Goal: Complete application form: Complete application form

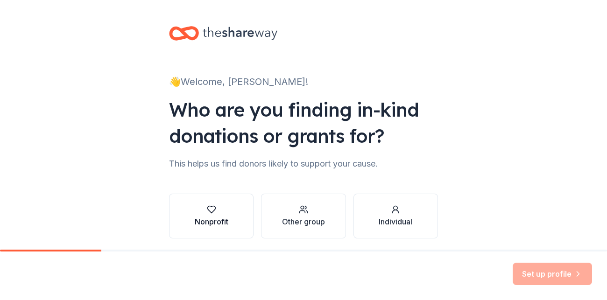
click at [213, 216] on div "Nonprofit" at bounding box center [212, 221] width 34 height 11
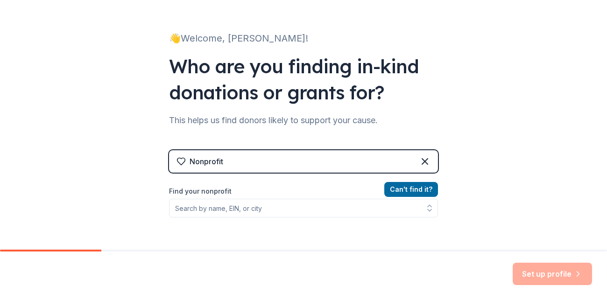
scroll to position [45, 0]
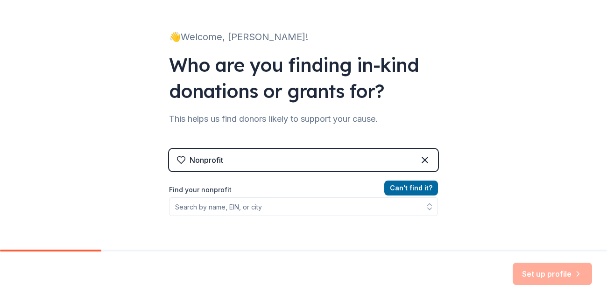
click at [226, 159] on div "Nonprofit" at bounding box center [303, 160] width 269 height 22
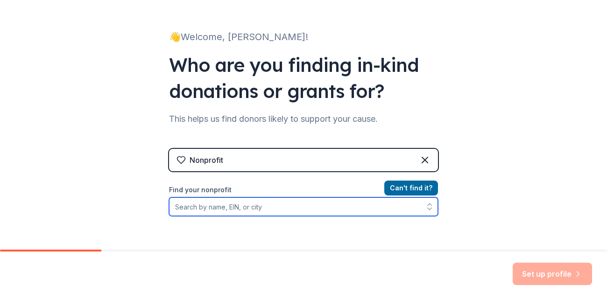
click at [266, 206] on input "Find your nonprofit" at bounding box center [303, 206] width 269 height 19
click at [282, 208] on input "Find your nonprofit" at bounding box center [303, 206] width 269 height 19
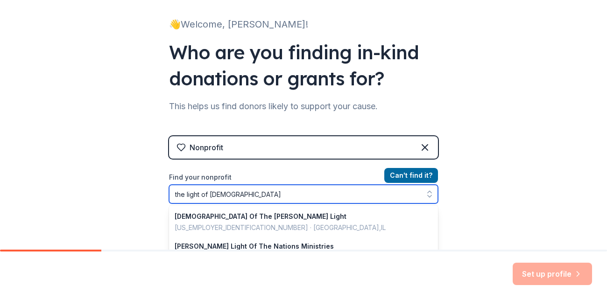
click at [214, 194] on input "the light of [DEMOGRAPHIC_DATA]" at bounding box center [303, 194] width 269 height 19
click at [236, 193] on input "the light of [DEMOGRAPHIC_DATA]" at bounding box center [303, 194] width 269 height 19
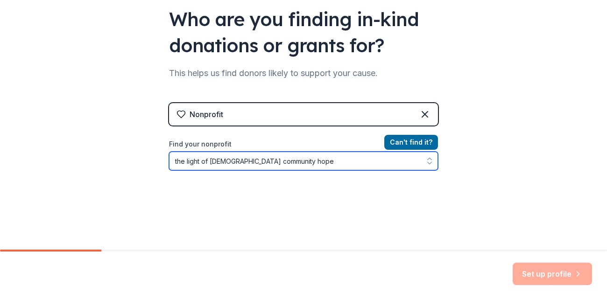
scroll to position [91, 0]
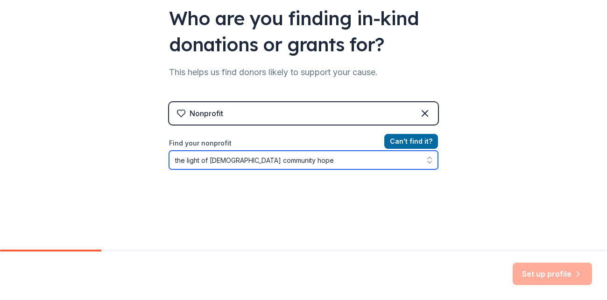
click at [292, 160] on input "the light of [DEMOGRAPHIC_DATA] community hope" at bounding box center [303, 160] width 269 height 19
type input "t"
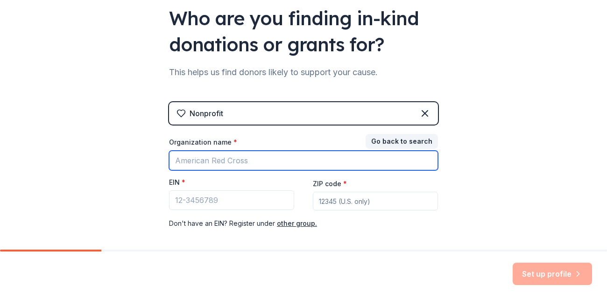
click at [254, 165] on input "Organization name *" at bounding box center [303, 161] width 269 height 20
type input "the light of [DEMOGRAPHIC_DATA] community hope"
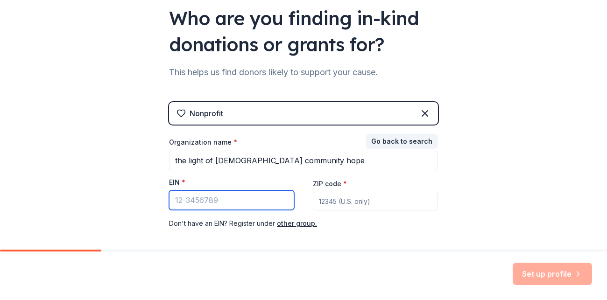
click at [234, 196] on input "EIN *" at bounding box center [231, 200] width 125 height 20
type input "[US_EMPLOYER_IDENTIFICATION_NUMBER]"
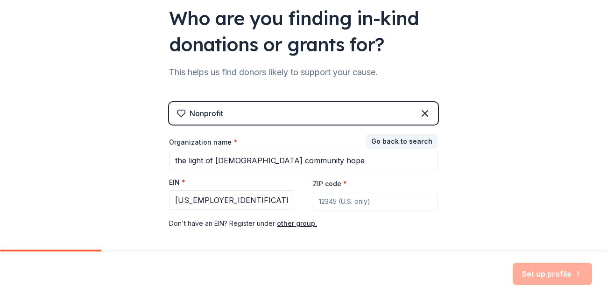
click at [387, 200] on input "ZIP code *" at bounding box center [375, 201] width 125 height 19
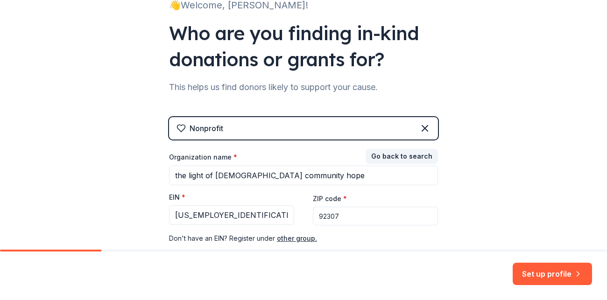
scroll to position [66, 0]
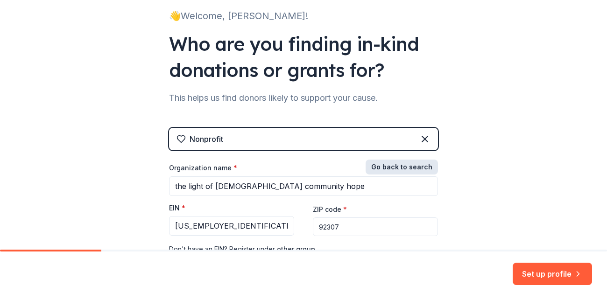
type input "92307"
click at [401, 171] on button "Go back to search" at bounding box center [401, 167] width 72 height 15
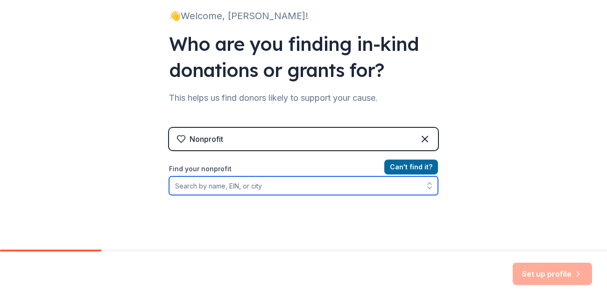
click at [199, 186] on input "Find your nonprofit" at bounding box center [303, 185] width 269 height 19
type input "[US_EMPLOYER_IDENTIFICATION_NUMBER]"
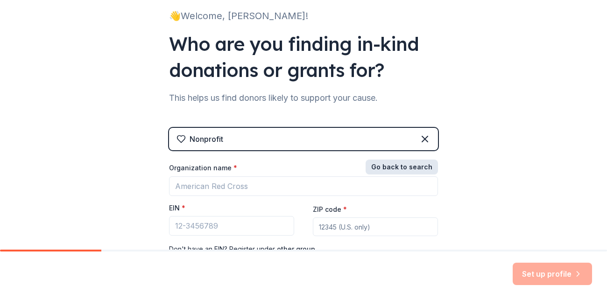
click at [405, 165] on button "Go back to search" at bounding box center [401, 167] width 72 height 15
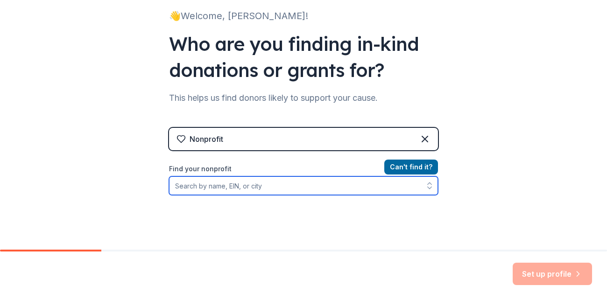
click at [428, 188] on icon "button" at bounding box center [429, 185] width 9 height 9
click at [429, 182] on icon "button" at bounding box center [430, 183] width 4 height 2
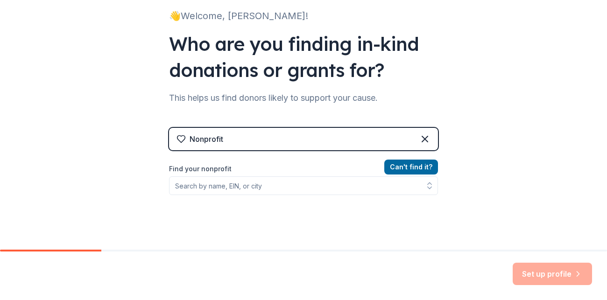
click at [205, 135] on div "Nonprofit" at bounding box center [206, 138] width 34 height 11
click at [252, 137] on div "Nonprofit" at bounding box center [303, 139] width 269 height 22
click at [425, 138] on icon at bounding box center [425, 139] width 6 height 6
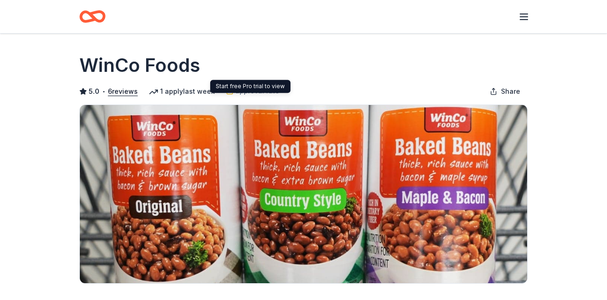
scroll to position [18, 0]
